Goal: Check status: Check status

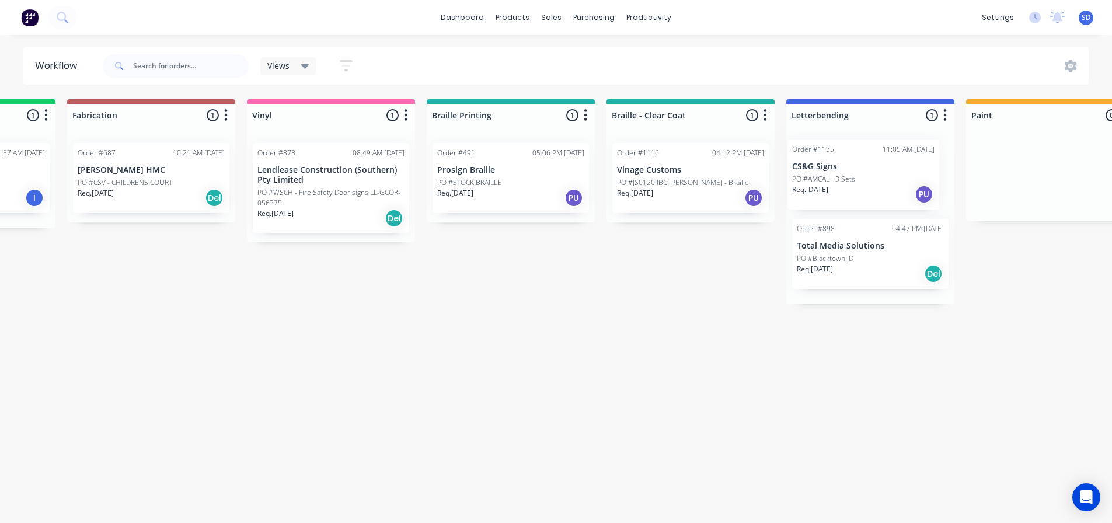
scroll to position [0, 863]
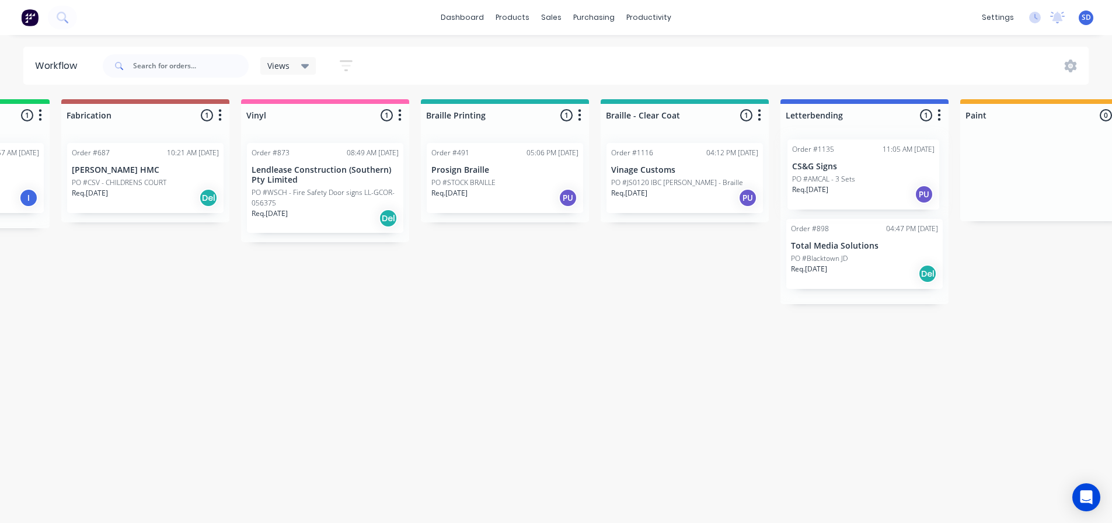
drag, startPoint x: 84, startPoint y: 346, endPoint x: 845, endPoint y: 189, distance: 776.7
click at [845, 189] on div "Submitted 32 Status colour #273444 hex #273444 Save Cancel Summaries Total orde…" at bounding box center [609, 307] width 2963 height 417
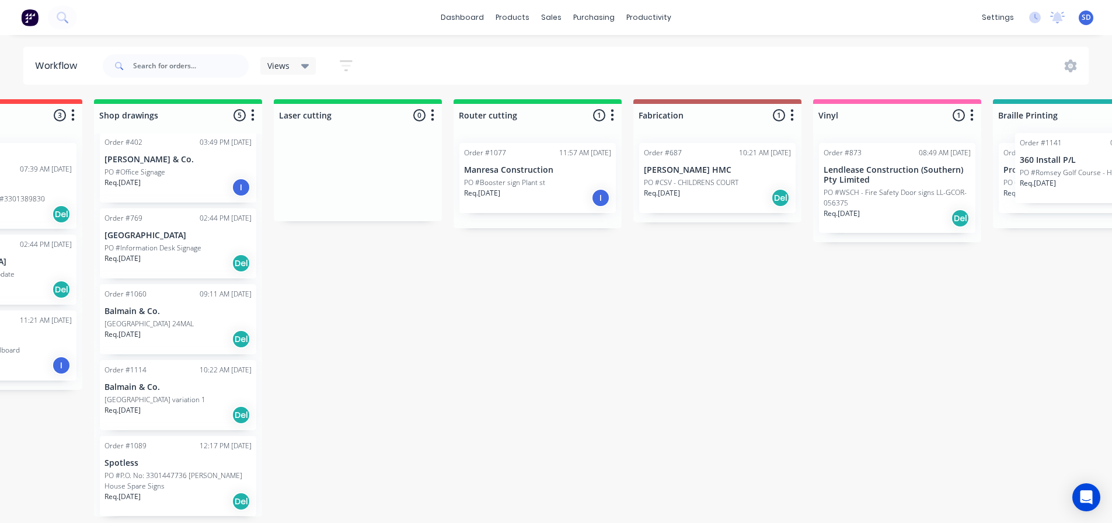
scroll to position [0, 416]
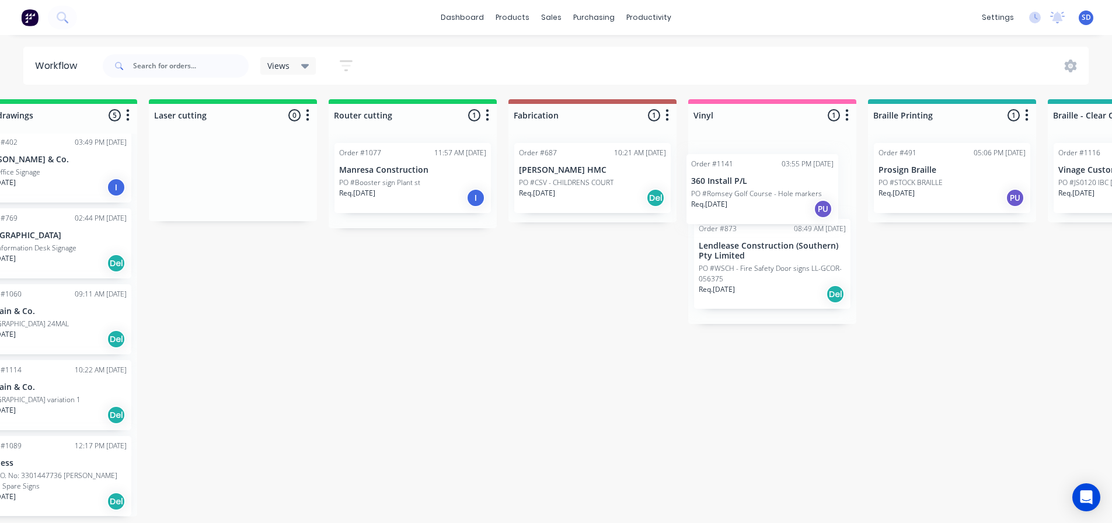
drag, startPoint x: 85, startPoint y: 377, endPoint x: 748, endPoint y: 198, distance: 686.8
click at [748, 198] on div "Submitted 31 Status colour #273444 hex #273444 Save Cancel Summaries Total orde…" at bounding box center [1057, 307] width 2963 height 417
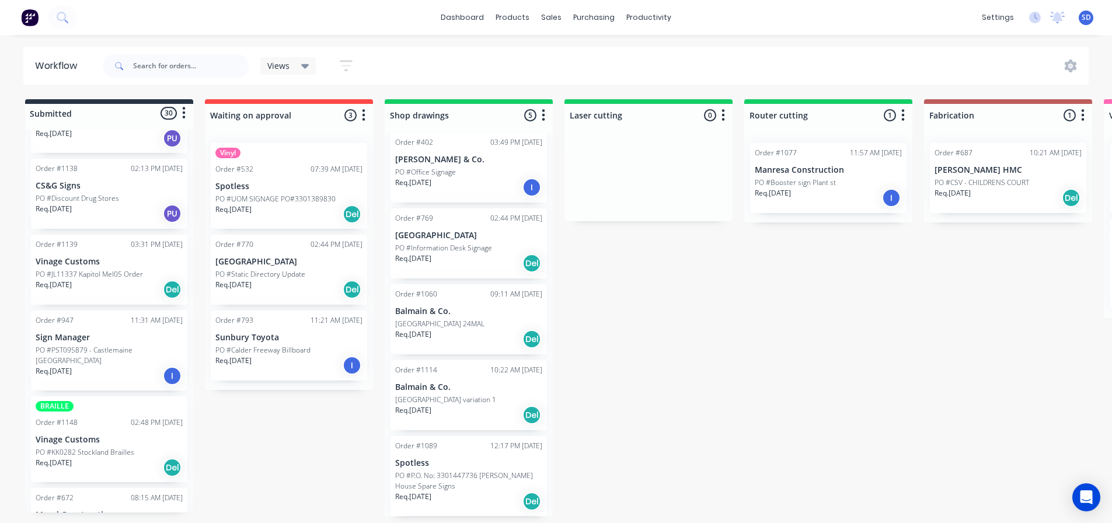
scroll to position [642, 0]
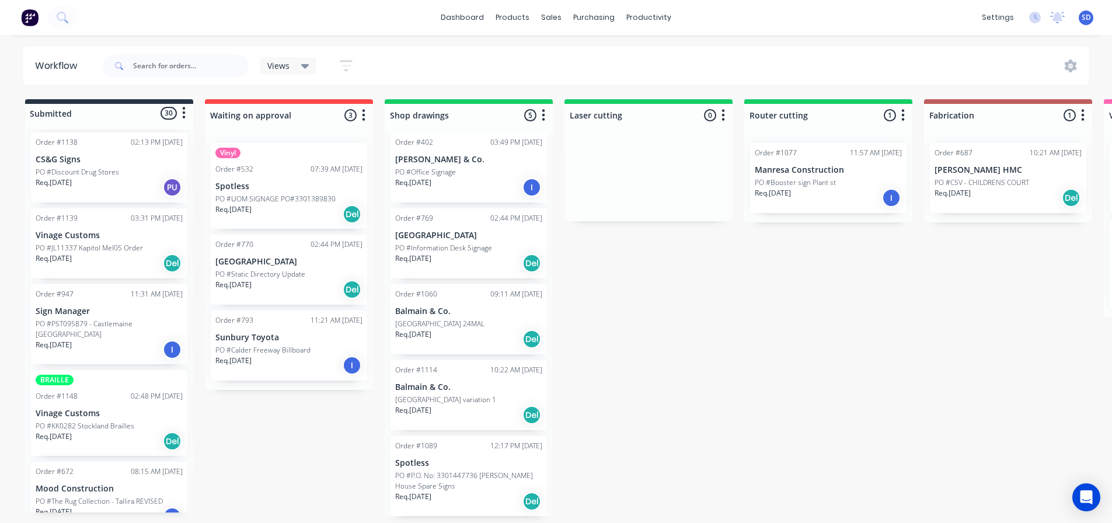
click at [96, 421] on p "PO #KK0282 Stockland Brailles" at bounding box center [85, 426] width 99 height 11
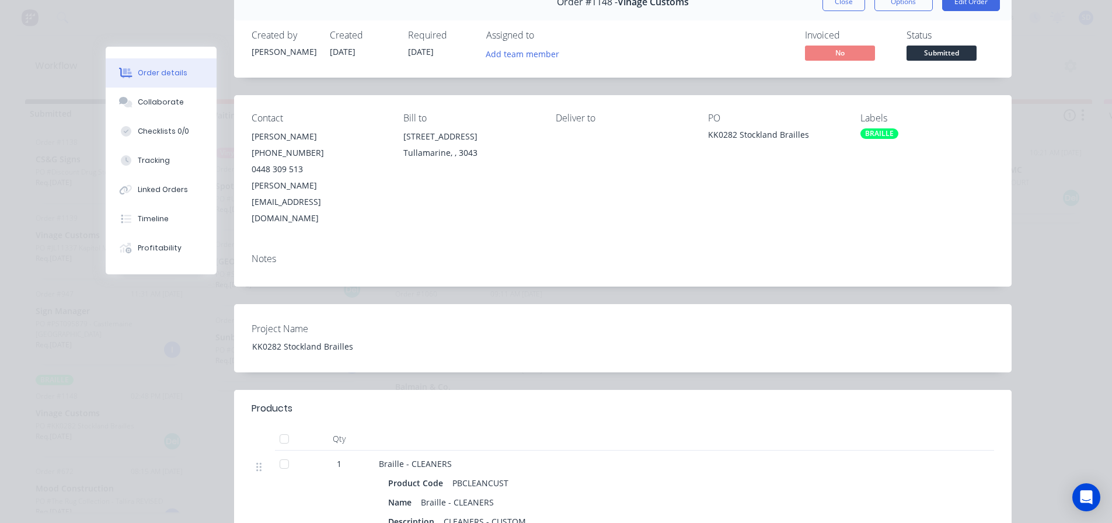
scroll to position [58, 0]
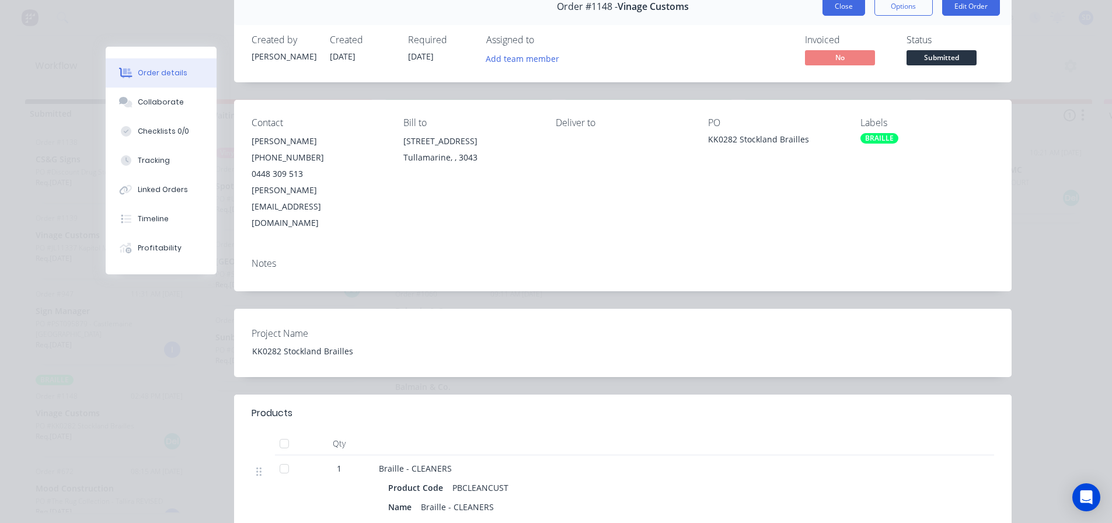
click at [827, 16] on div "Order #1148 - Vinage Customs Close Options Edit Order" at bounding box center [623, 6] width 778 height 37
click at [830, 11] on button "Close" at bounding box center [844, 6] width 43 height 19
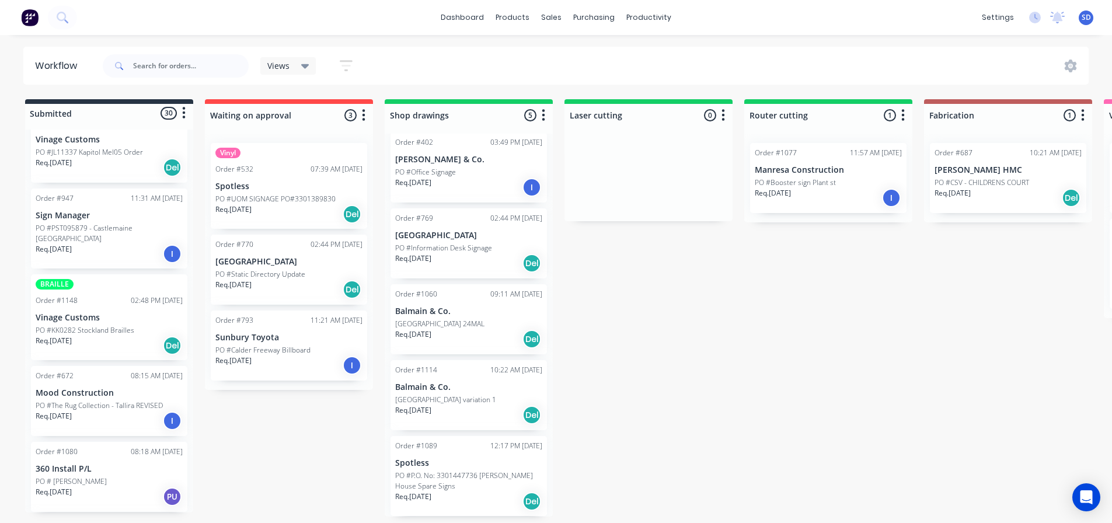
scroll to position [759, 0]
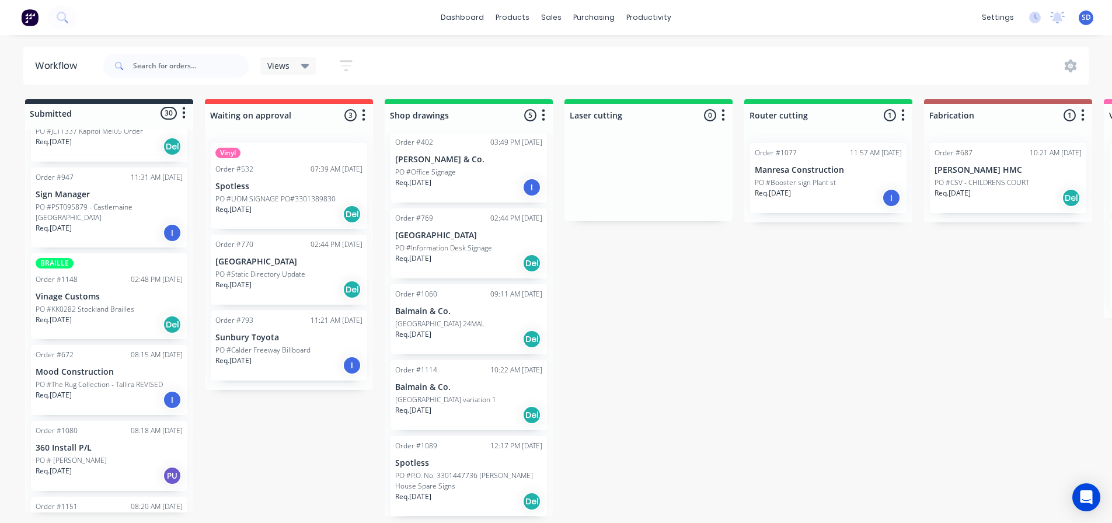
click at [106, 466] on div "Req. [DATE] PU" at bounding box center [109, 476] width 147 height 20
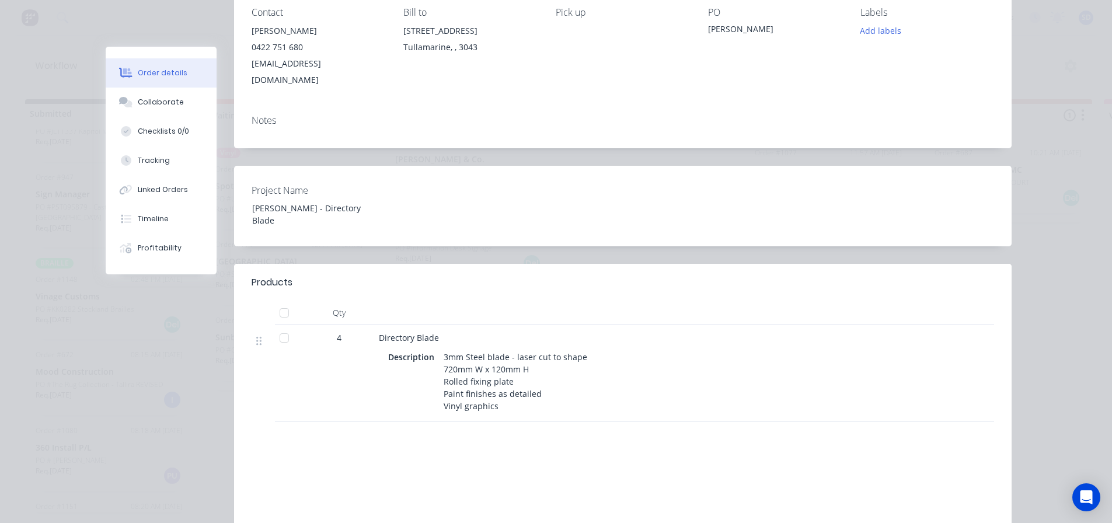
scroll to position [0, 0]
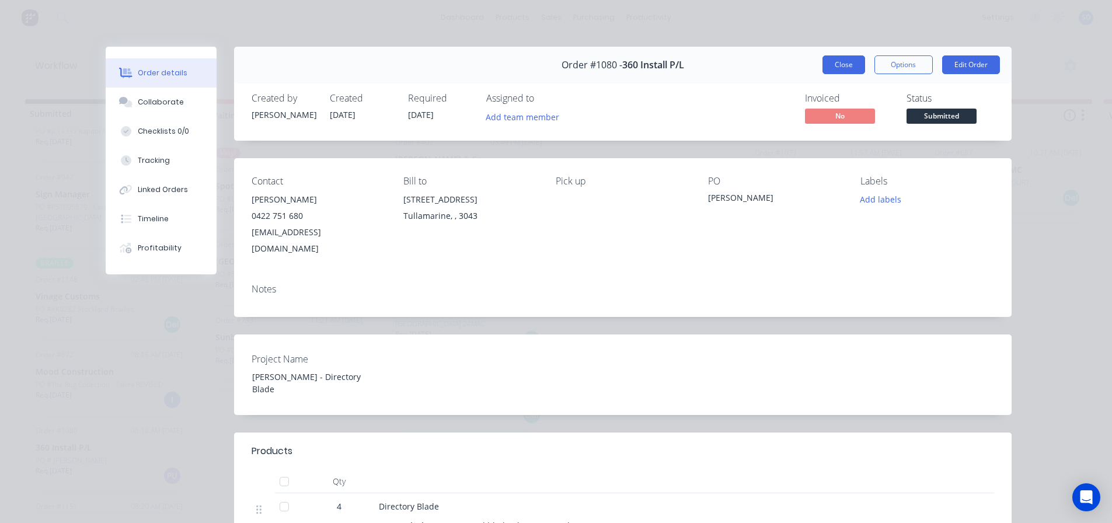
click at [818, 62] on div "Order #1080 - 360 Install P/L Close Options Edit Order" at bounding box center [623, 65] width 778 height 37
click at [825, 64] on button "Close" at bounding box center [844, 64] width 43 height 19
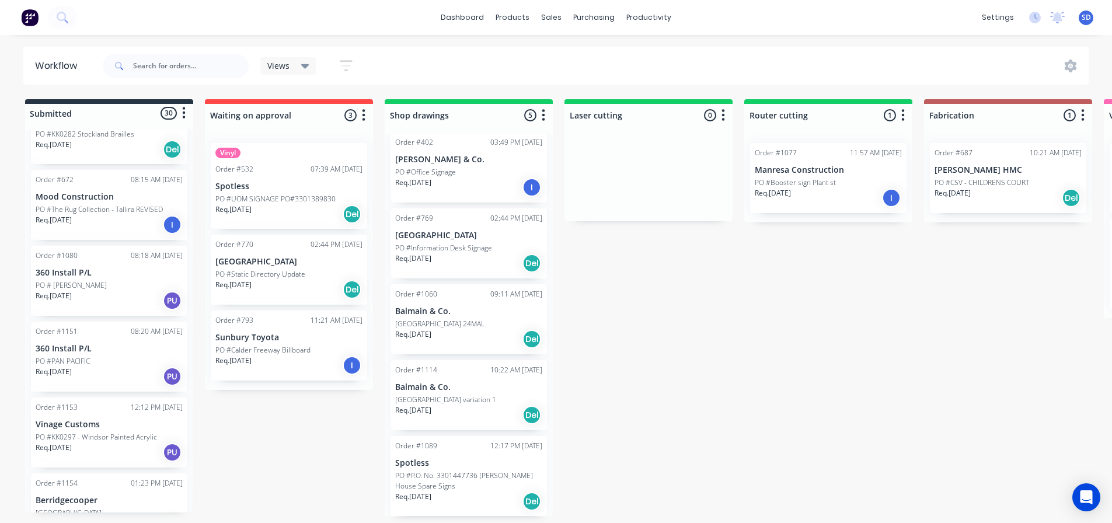
scroll to position [992, 0]
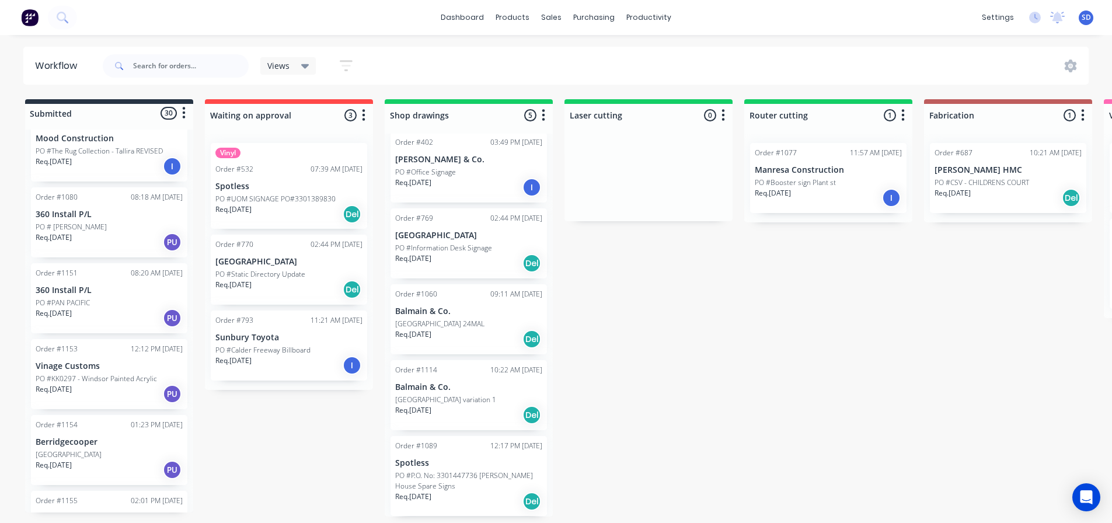
click at [122, 460] on div "Req. [DATE] PU" at bounding box center [109, 470] width 147 height 20
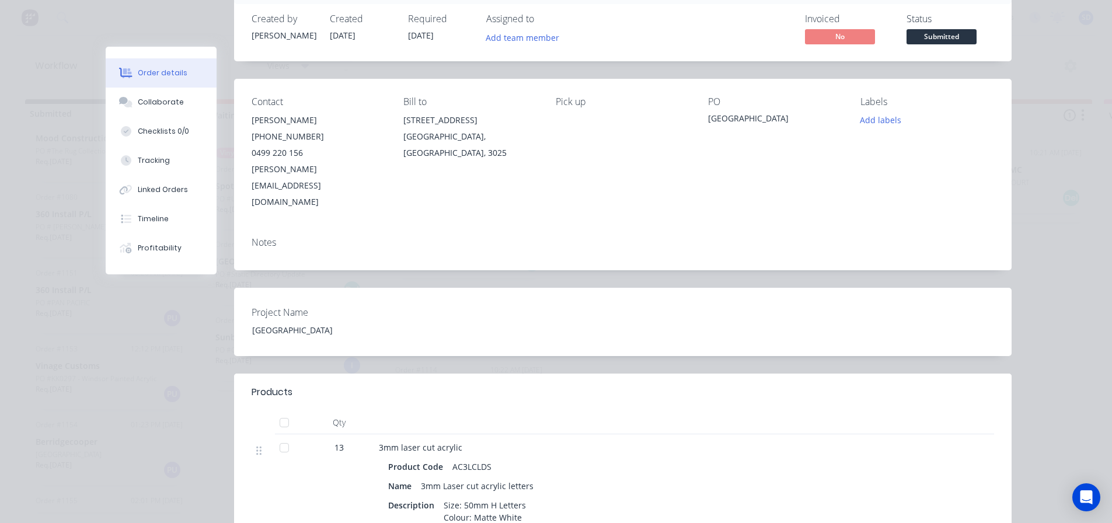
scroll to position [58, 0]
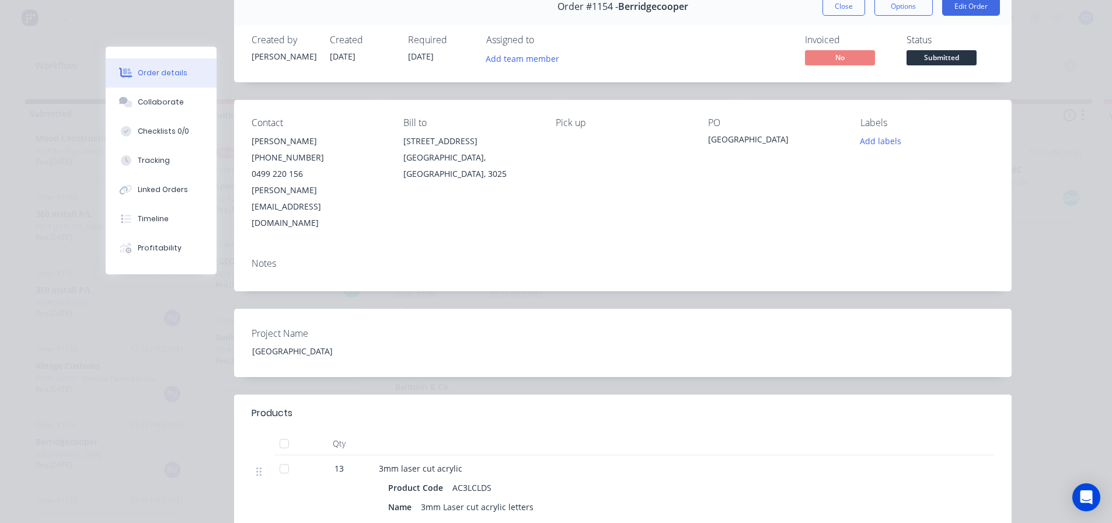
click at [823, 18] on div "Order #1154 - Berridgecooper Close Options Edit Order" at bounding box center [623, 6] width 778 height 37
click at [827, 12] on button "Close" at bounding box center [844, 6] width 43 height 19
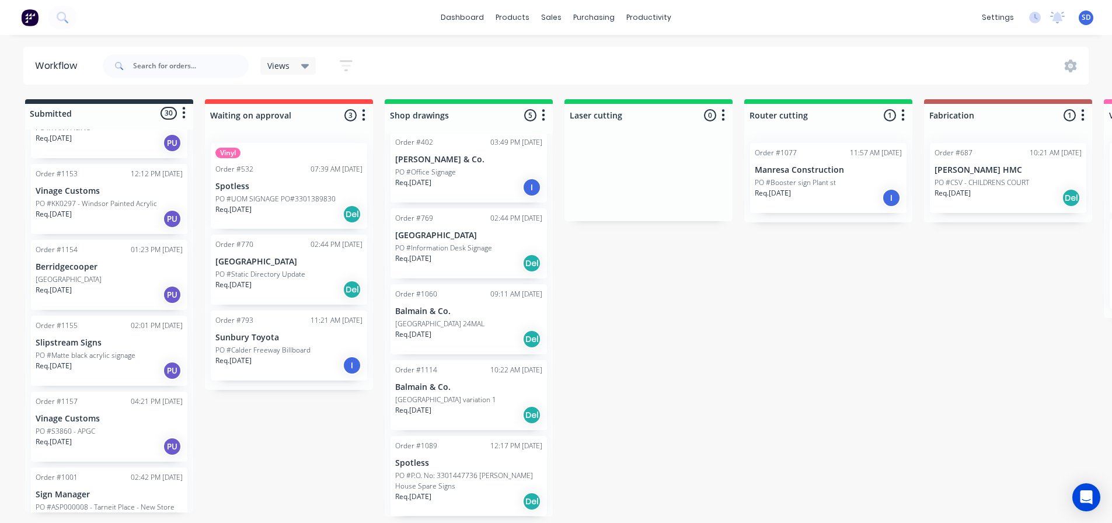
scroll to position [1226, 0]
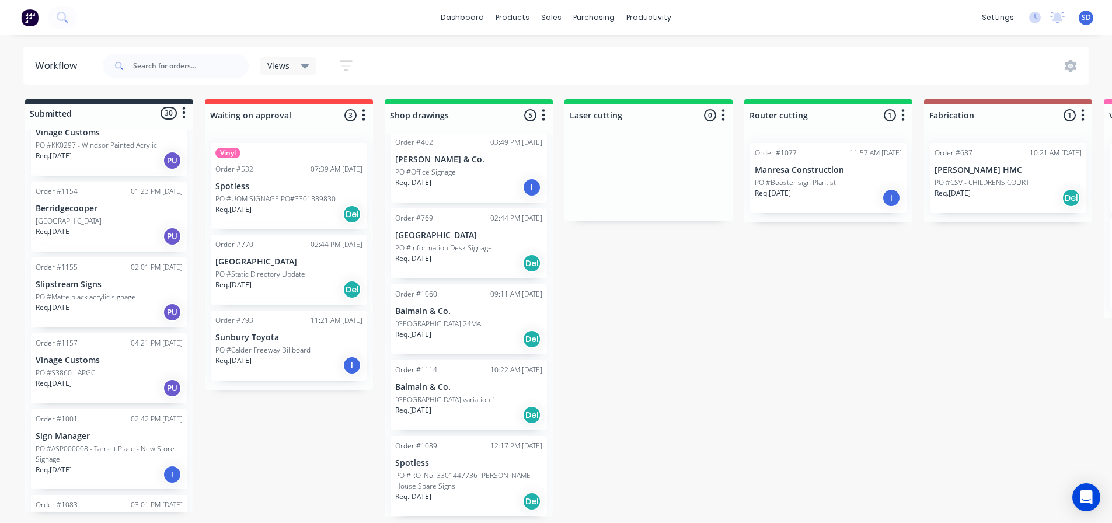
click at [95, 465] on div "Req. [DATE] I" at bounding box center [109, 475] width 147 height 20
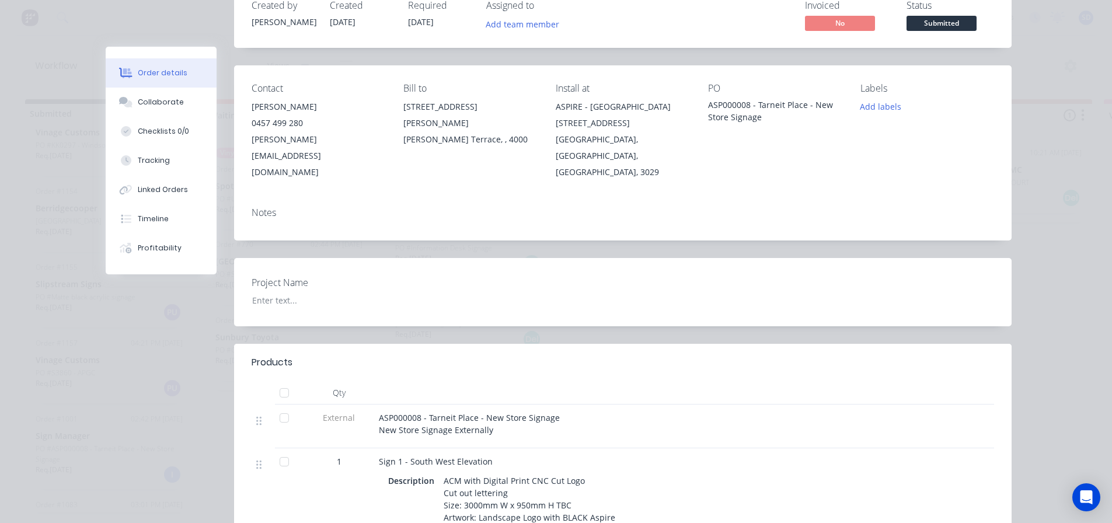
scroll to position [0, 0]
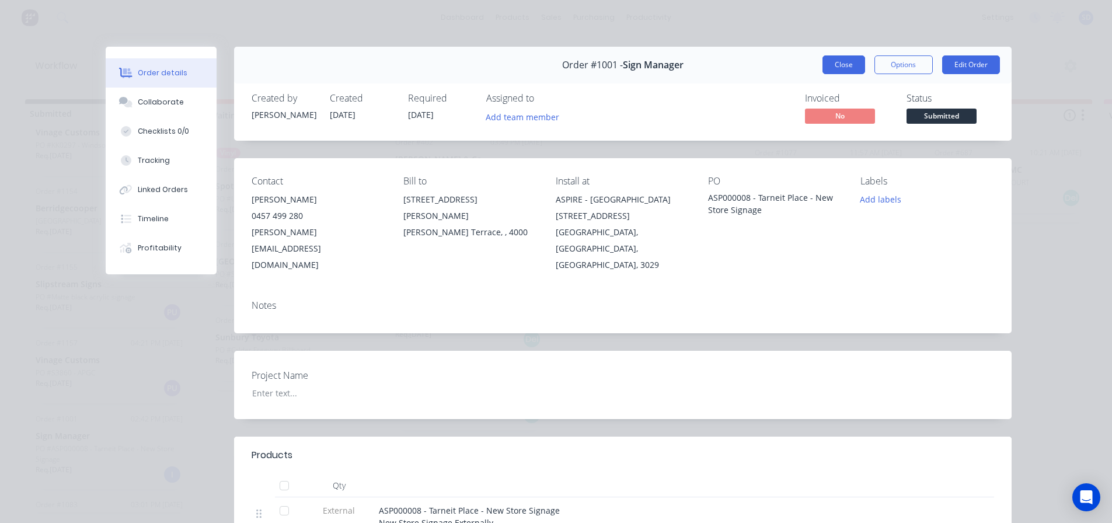
click at [830, 74] on button "Close" at bounding box center [844, 64] width 43 height 19
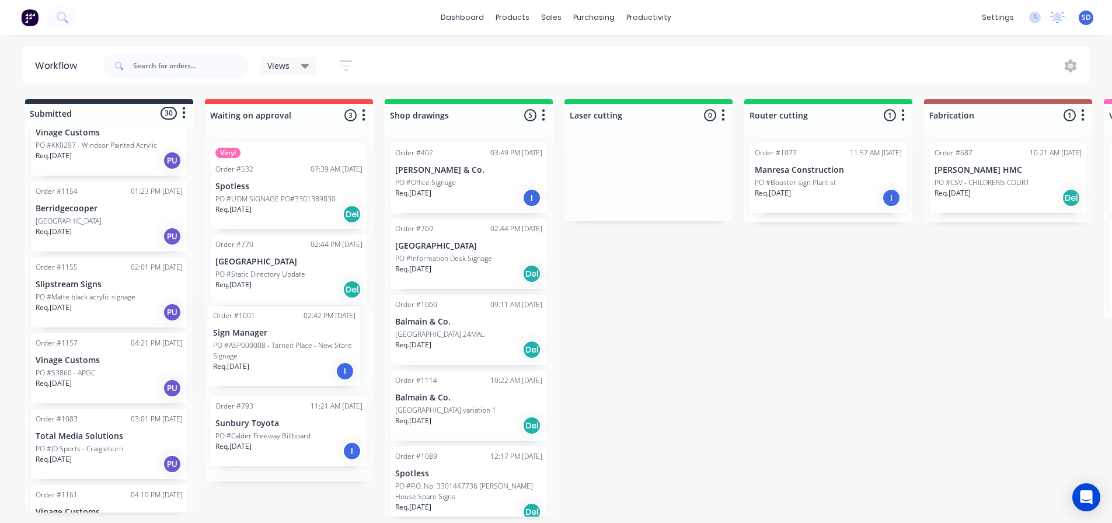
drag, startPoint x: 61, startPoint y: 447, endPoint x: 245, endPoint y: 360, distance: 203.7
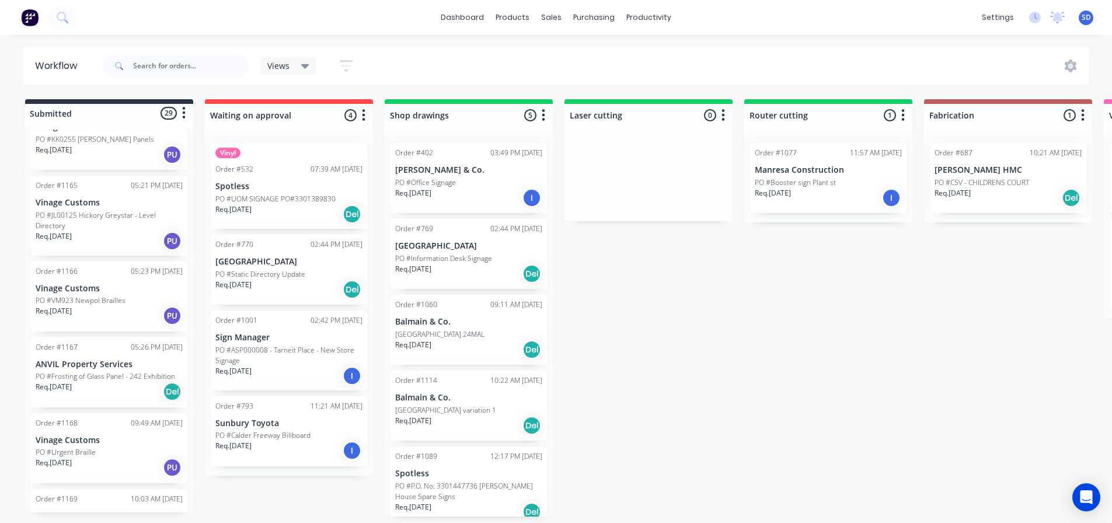
scroll to position [1866, 0]
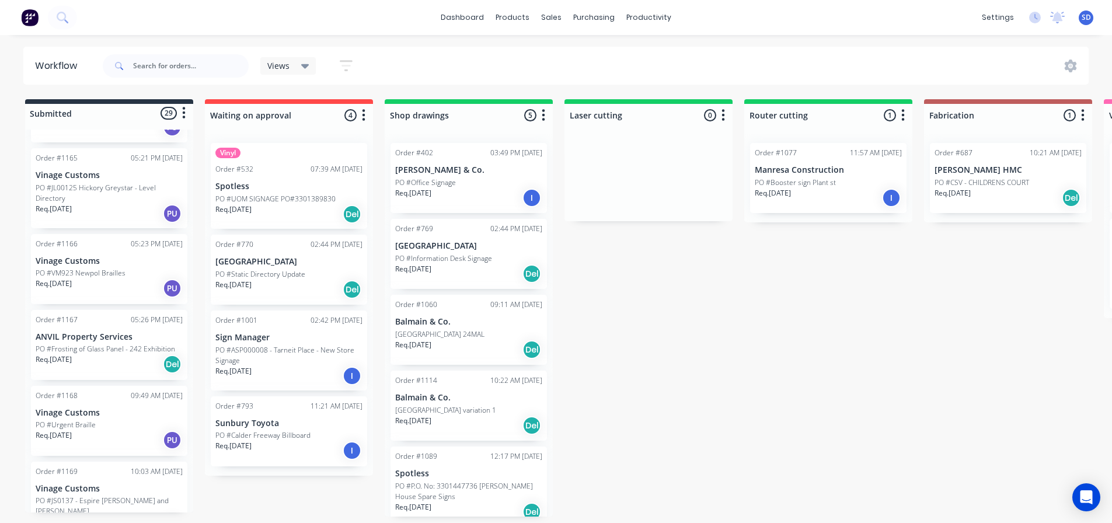
click at [83, 420] on p "PO #Urgent Braille" at bounding box center [66, 425] width 60 height 11
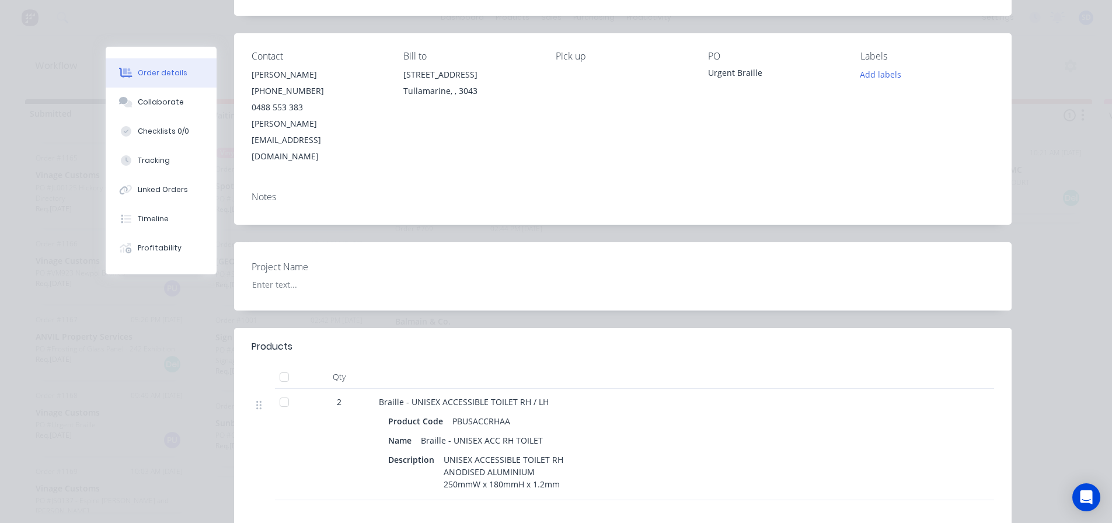
scroll to position [0, 0]
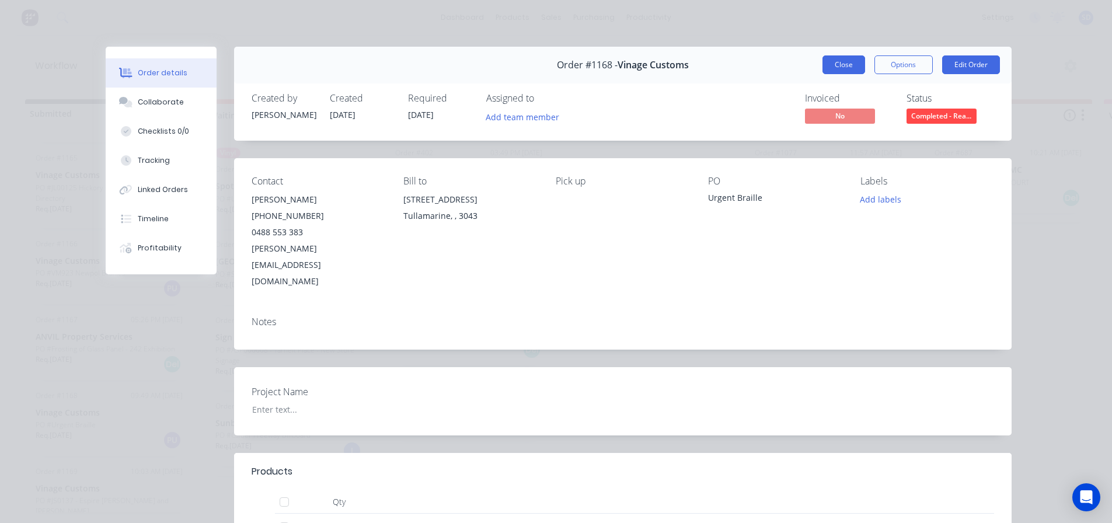
click at [833, 61] on button "Close" at bounding box center [844, 64] width 43 height 19
click at [838, 54] on div "Order #1071 - Vinage Customs Close Options Edit Order" at bounding box center [623, 65] width 778 height 37
click at [847, 67] on button "Close" at bounding box center [844, 64] width 43 height 19
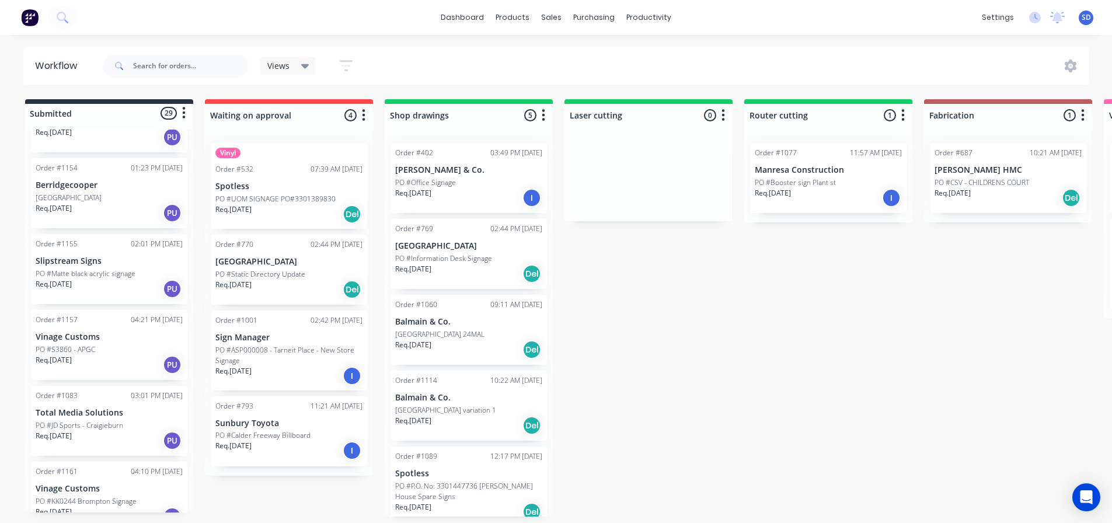
click at [100, 279] on div "Req. [DATE] PU" at bounding box center [109, 289] width 147 height 20
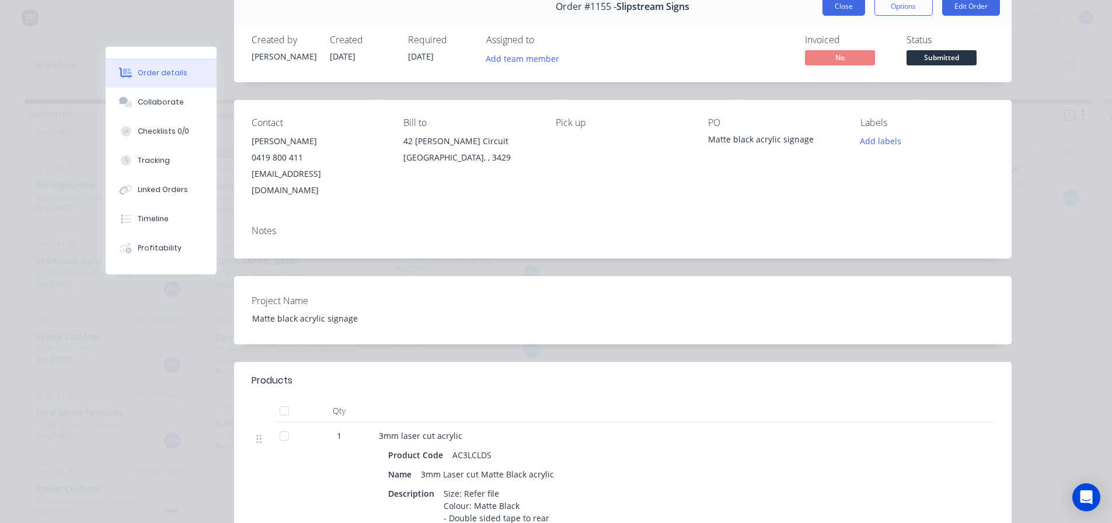
click at [837, 12] on button "Close" at bounding box center [844, 6] width 43 height 19
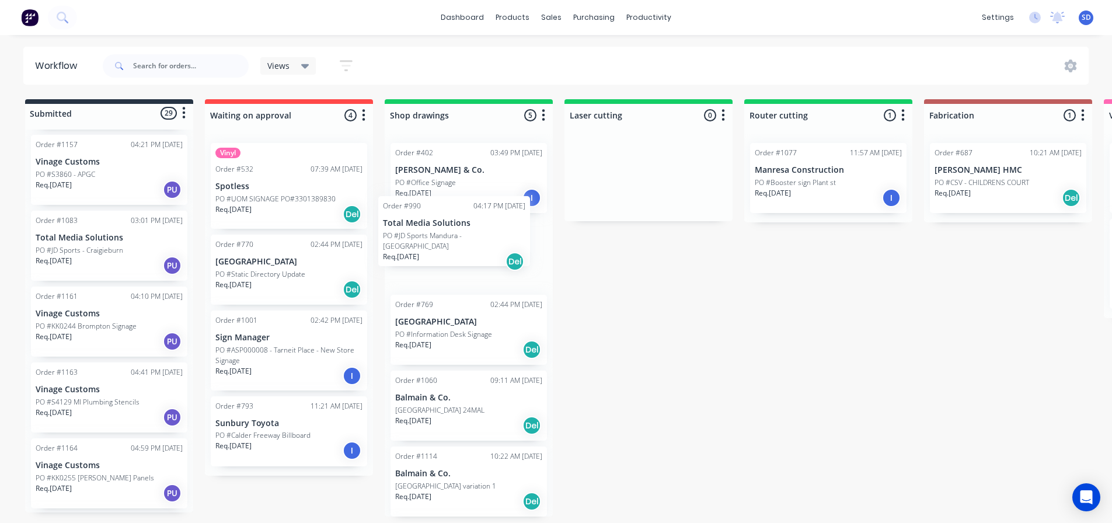
drag, startPoint x: 135, startPoint y: 374, endPoint x: 431, endPoint y: 245, distance: 322.3
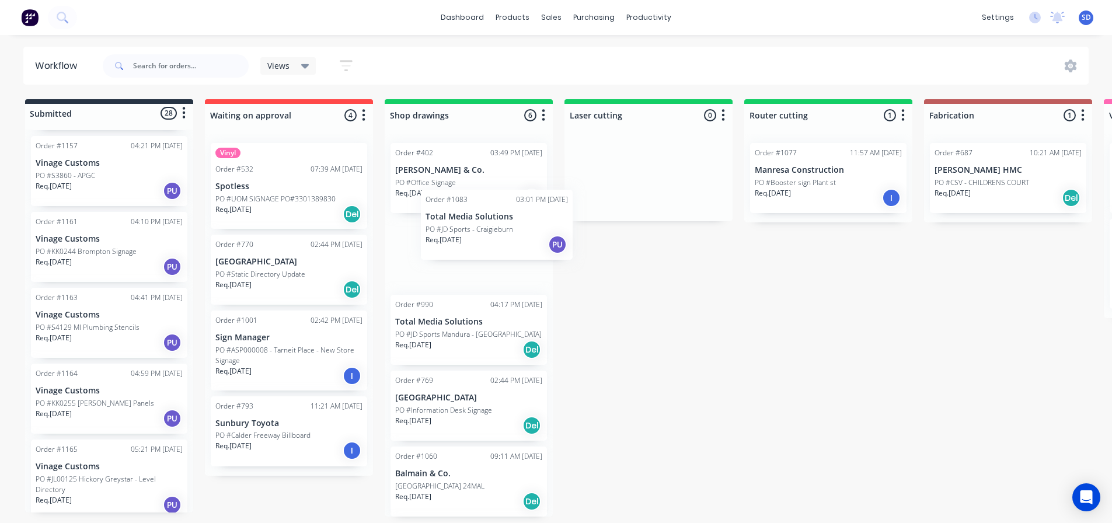
drag, startPoint x: 83, startPoint y: 229, endPoint x: 468, endPoint y: 235, distance: 385.3
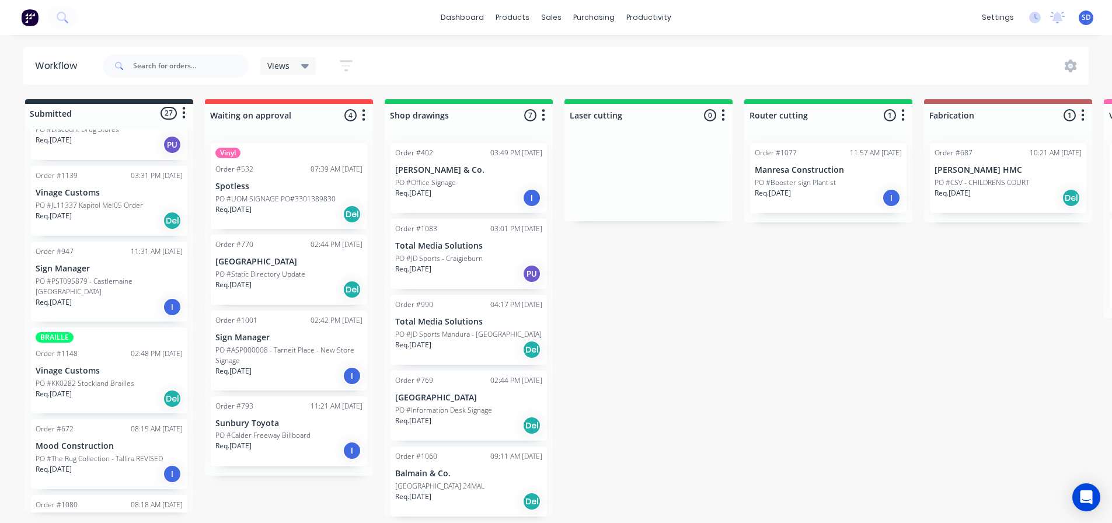
scroll to position [664, 0]
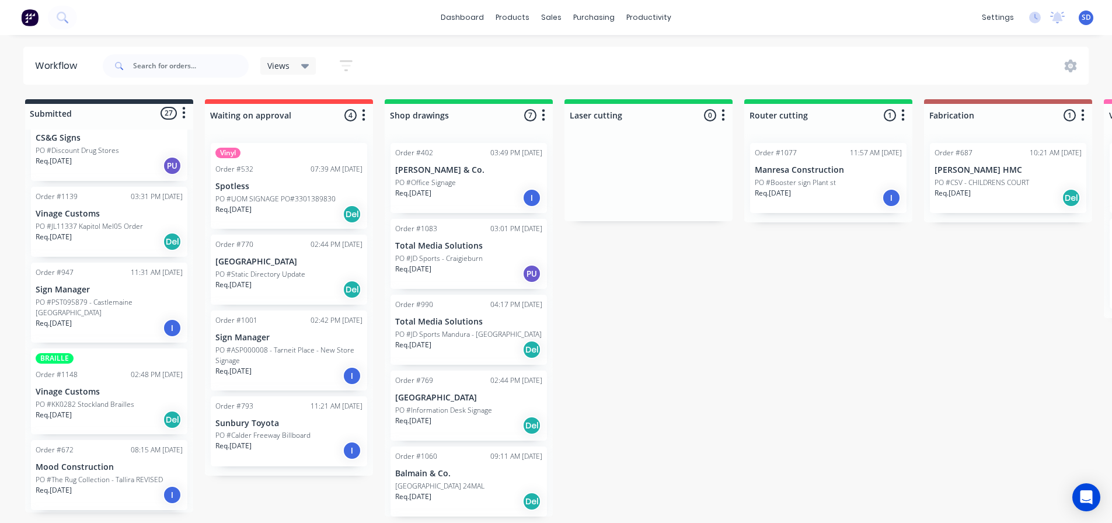
click at [99, 410] on div "Req. [DATE] Del" at bounding box center [109, 420] width 147 height 20
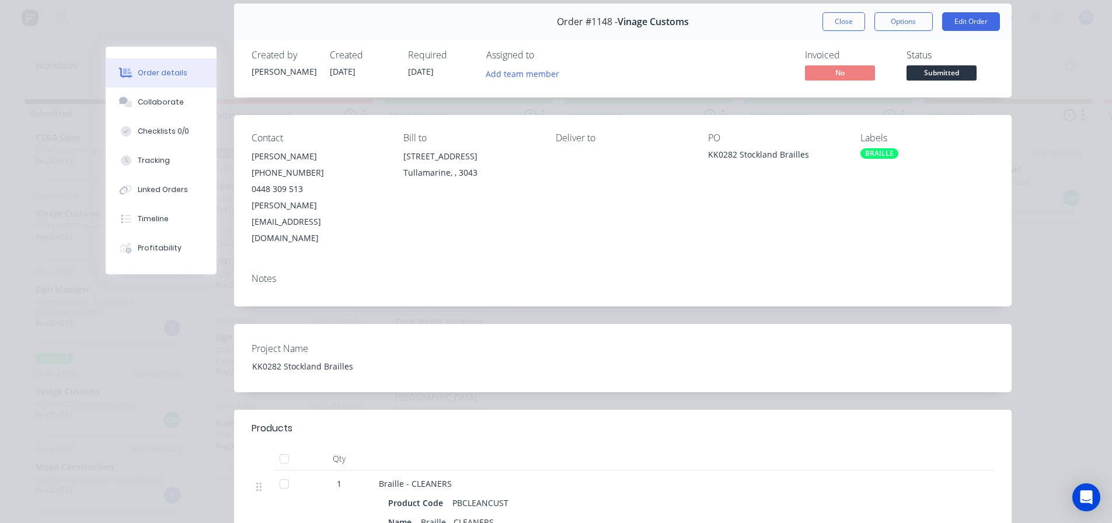
scroll to position [0, 0]
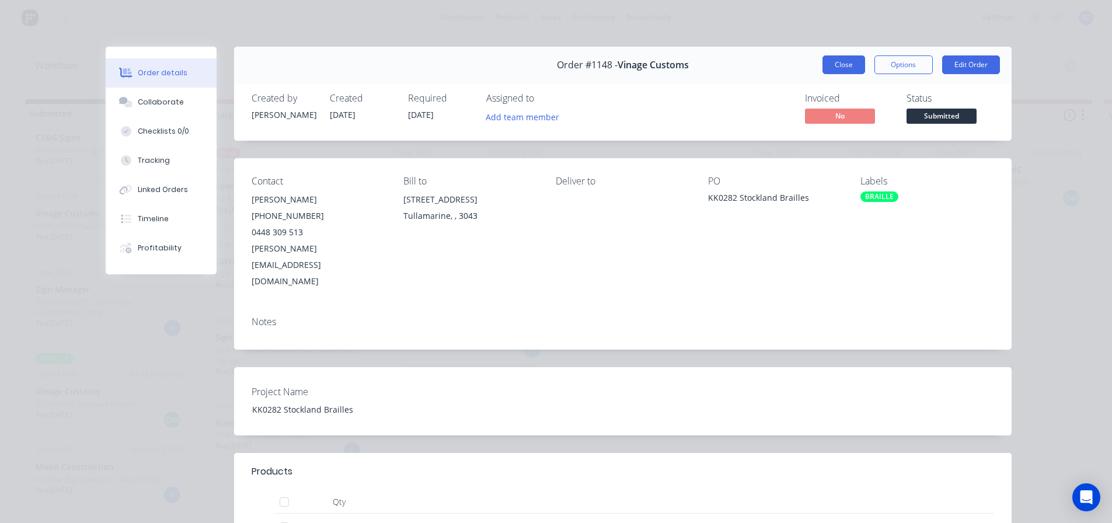
click at [832, 62] on button "Close" at bounding box center [844, 64] width 43 height 19
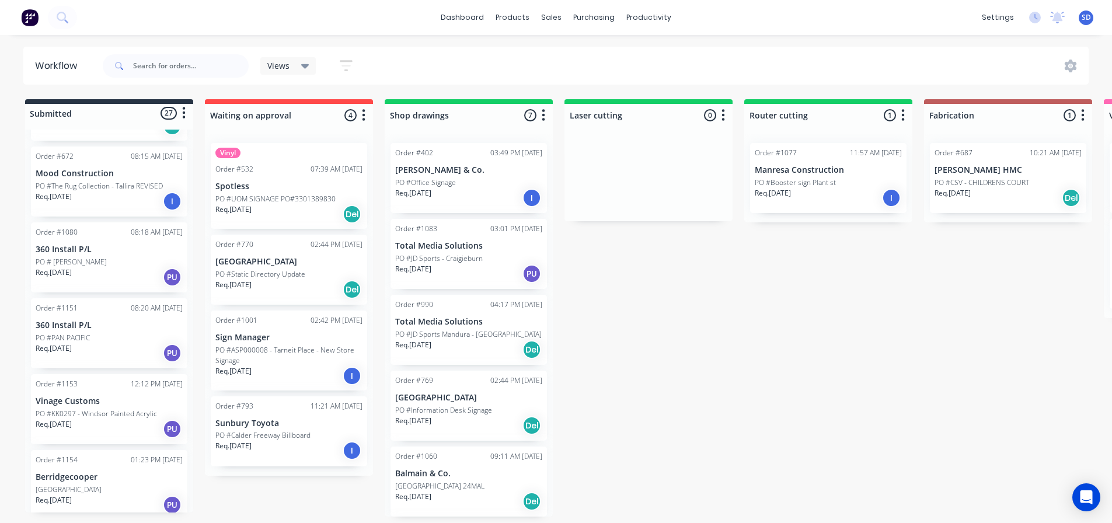
click at [100, 343] on div "Req. [DATE] PU" at bounding box center [109, 353] width 147 height 20
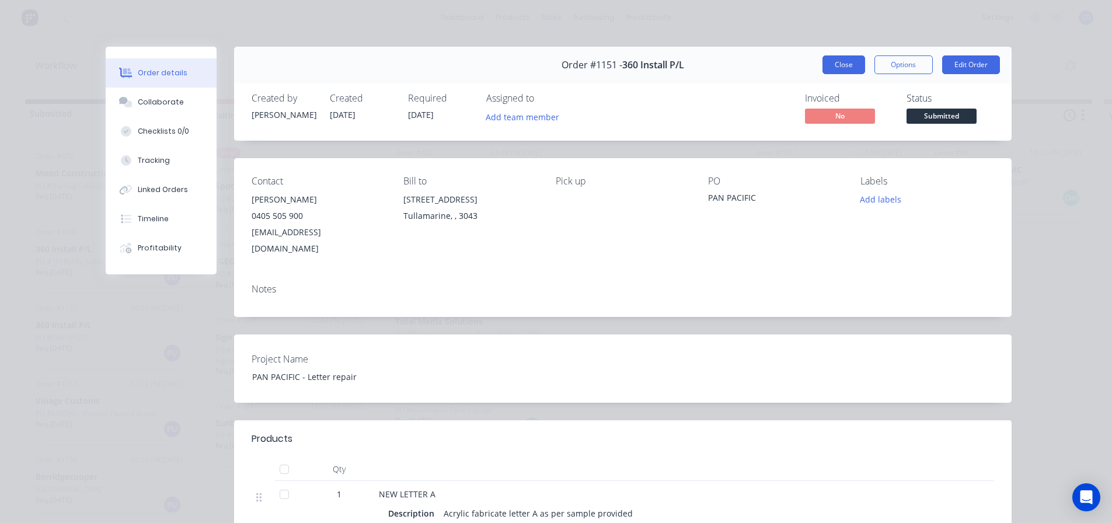
click at [847, 62] on button "Close" at bounding box center [844, 64] width 43 height 19
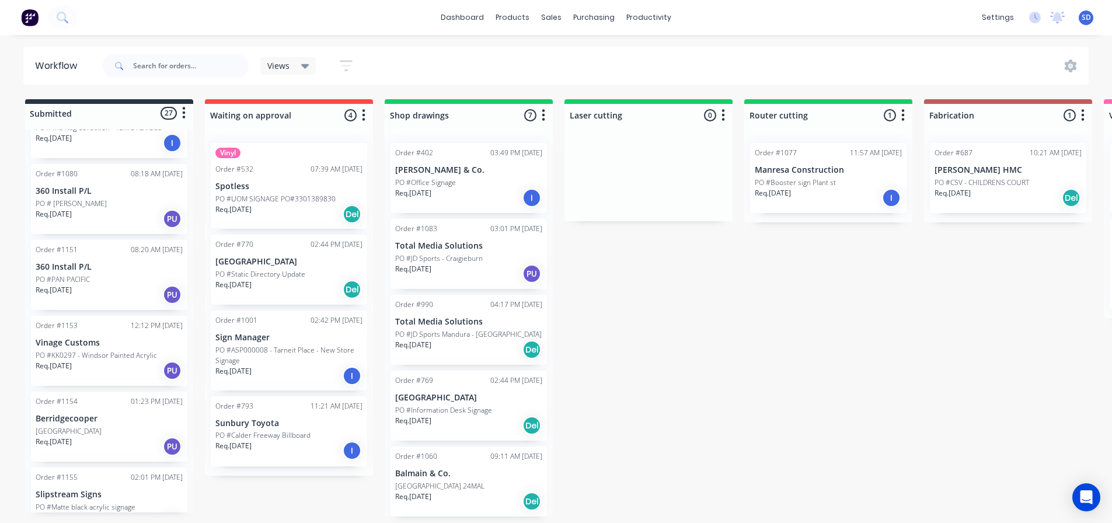
scroll to position [957, 0]
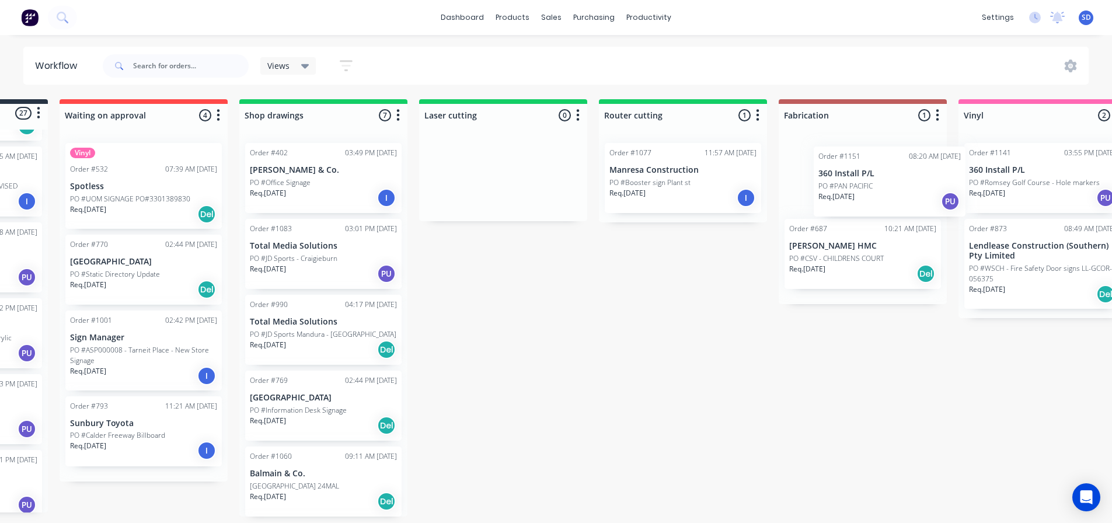
drag, startPoint x: 95, startPoint y: 324, endPoint x: 873, endPoint y: 190, distance: 789.6
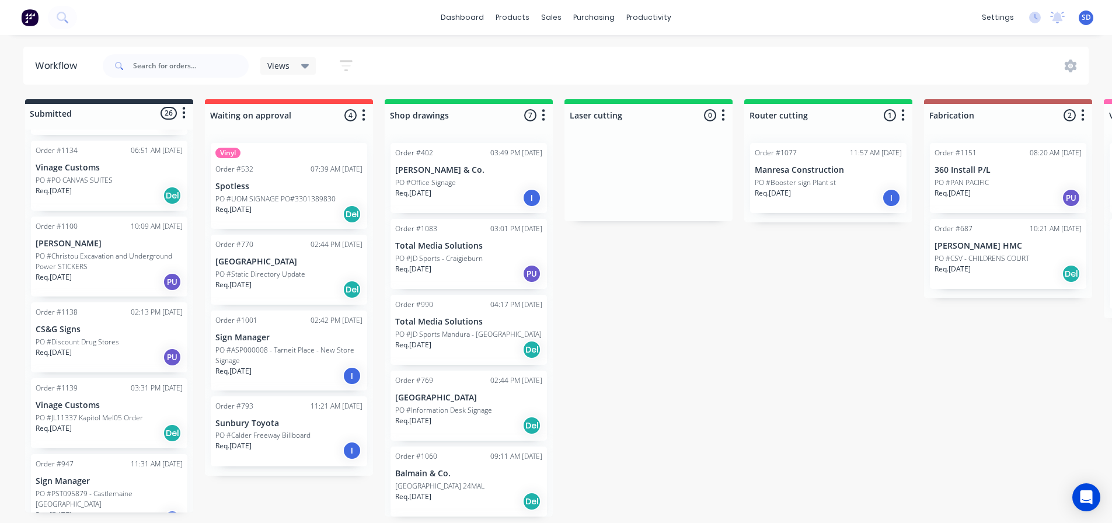
scroll to position [666, 0]
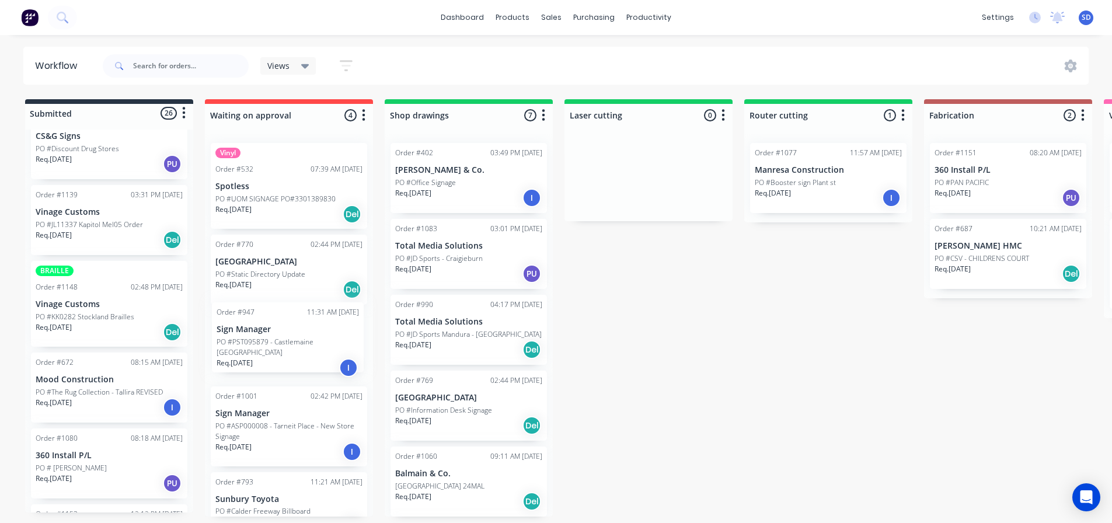
drag, startPoint x: 96, startPoint y: 299, endPoint x: 283, endPoint y: 350, distance: 193.7
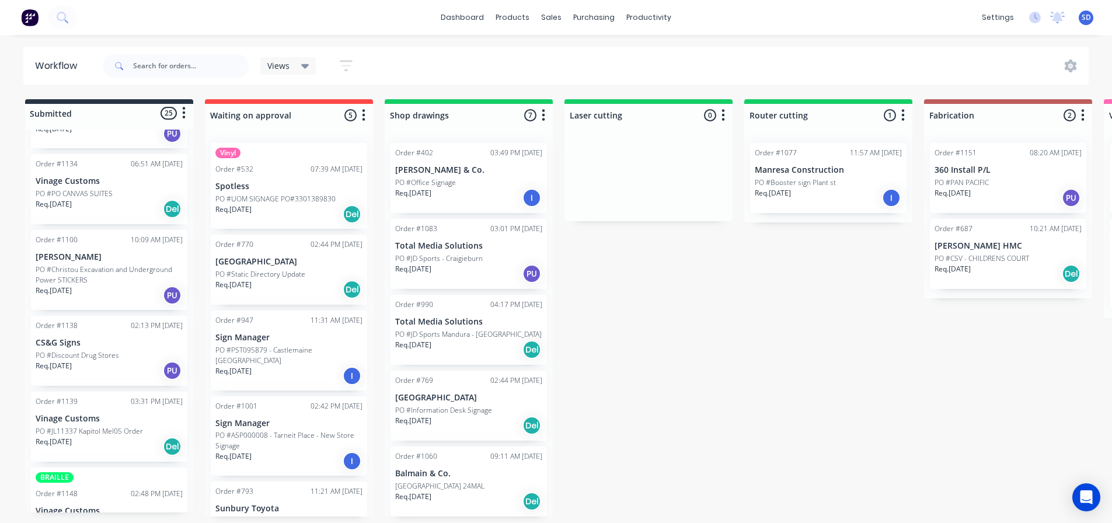
scroll to position [432, 0]
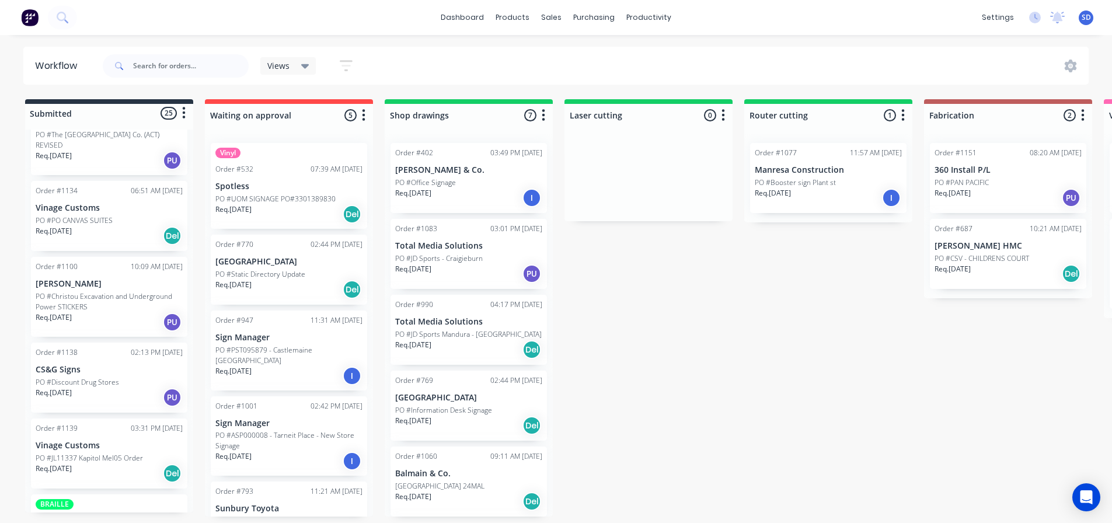
click at [81, 388] on div "Req. [DATE] PU" at bounding box center [109, 398] width 147 height 20
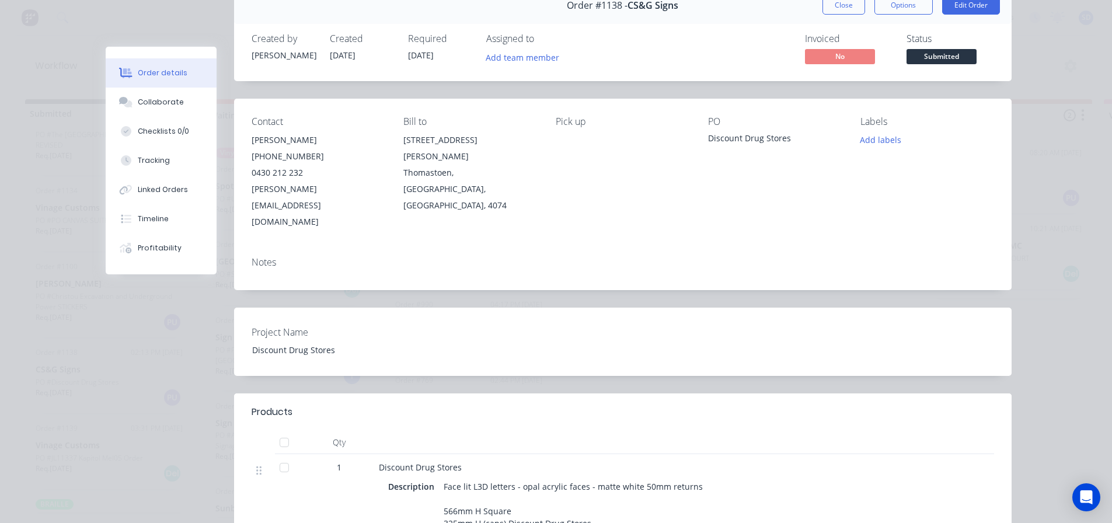
scroll to position [58, 0]
click at [833, 18] on div "Order #1138 - CS&G Signs Close Options Edit Order" at bounding box center [623, 6] width 778 height 37
drag, startPoint x: 834, startPoint y: 9, endPoint x: 813, endPoint y: 9, distance: 20.4
click at [833, 9] on button "Close" at bounding box center [844, 6] width 43 height 19
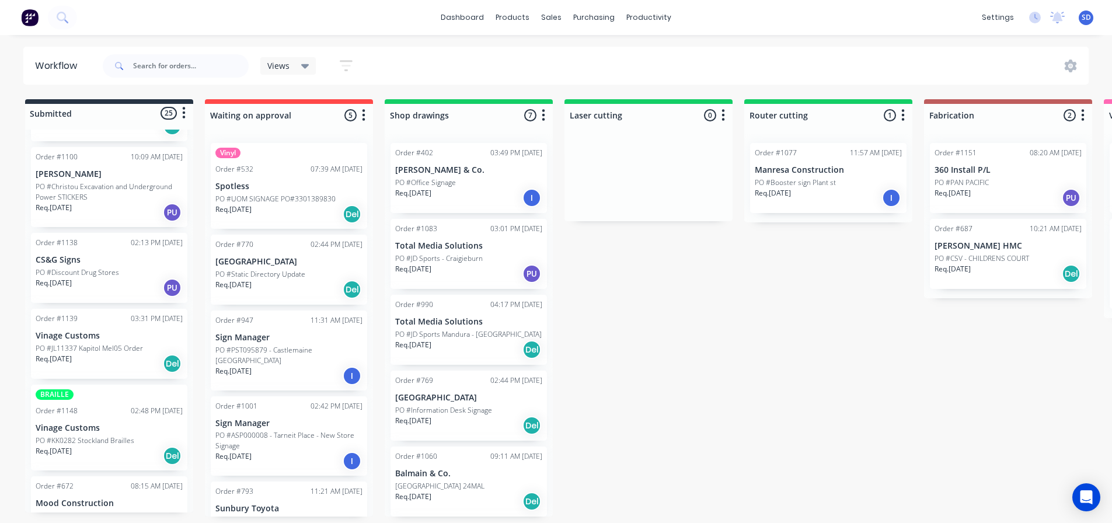
scroll to position [514, 0]
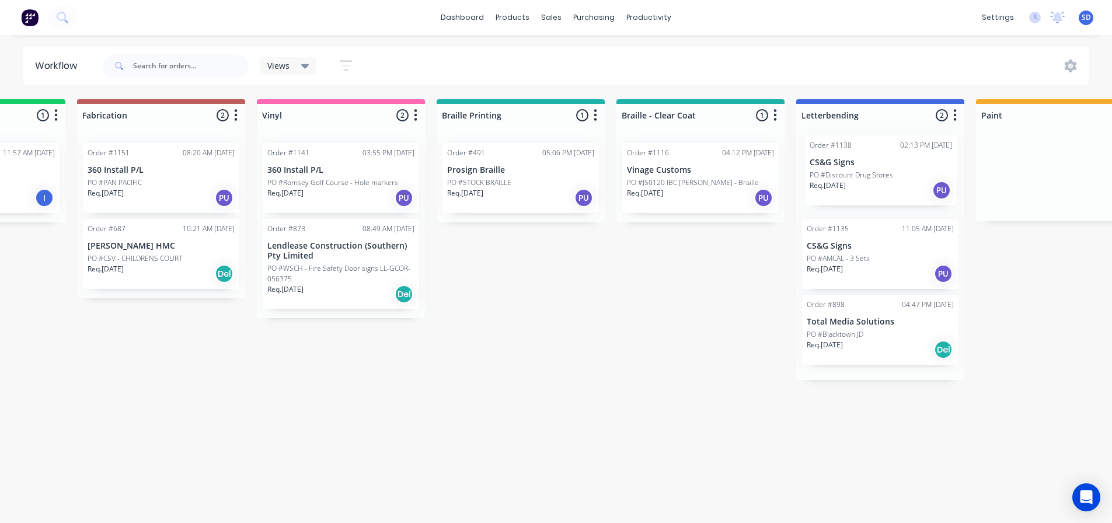
drag, startPoint x: 72, startPoint y: 291, endPoint x: 856, endPoint y: 177, distance: 792.3
click at [856, 177] on div "Submitted 25 Status colour #273444 hex #273444 Save Cancel Summaries Total orde…" at bounding box center [625, 307] width 2963 height 417
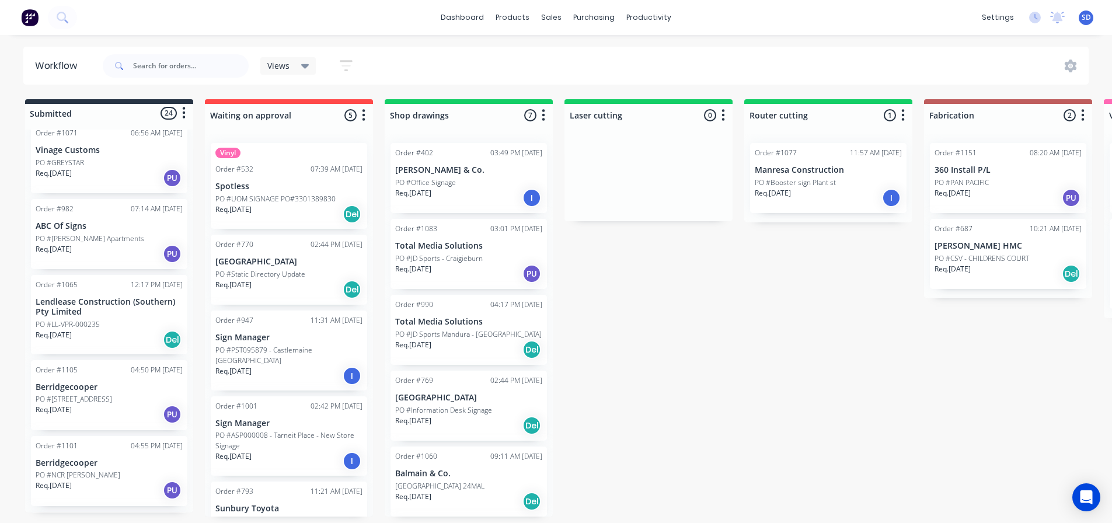
scroll to position [0, 0]
